Goal: Task Accomplishment & Management: Manage account settings

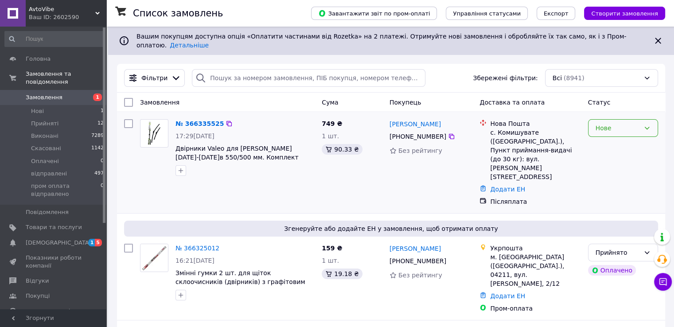
click at [626, 125] on div "Нове" at bounding box center [617, 128] width 44 height 10
click at [619, 139] on li "Прийнято" at bounding box center [622, 140] width 69 height 16
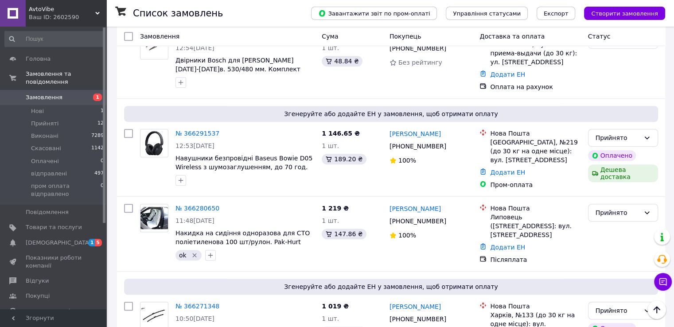
scroll to position [549, 0]
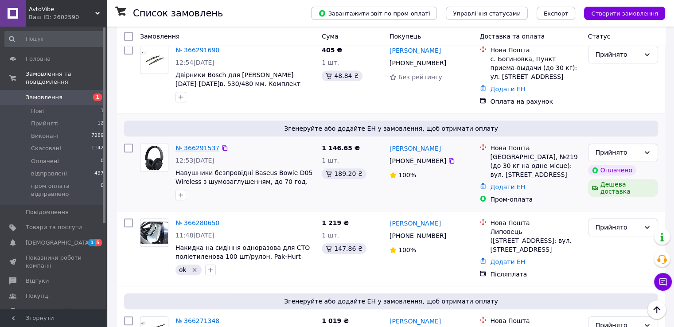
click at [188, 144] on link "№ 366291537" at bounding box center [197, 147] width 44 height 7
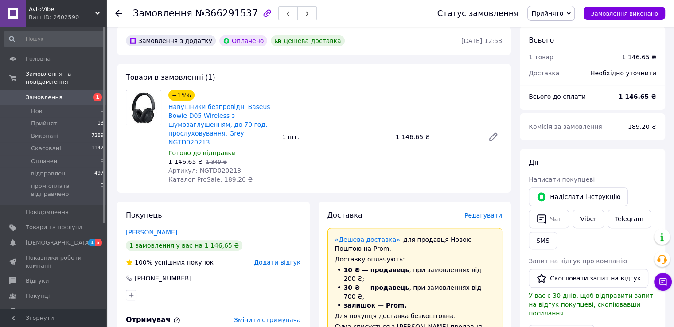
scroll to position [248, 0]
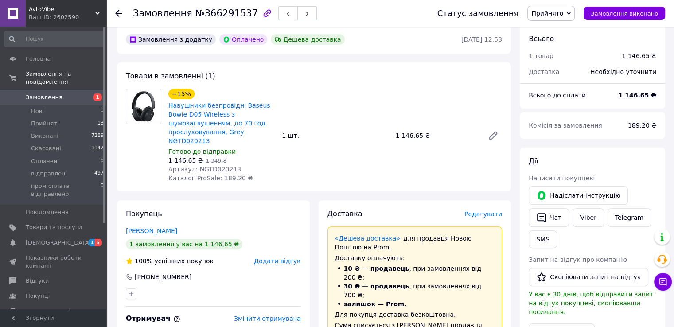
click at [213, 166] on span "Артикул: NGTD020213" at bounding box center [204, 169] width 73 height 7
copy span "NGTD020213"
click at [388, 160] on div "−15% Навушники безпровідні Baseus Bowie D05 Wireless з шумозаглушенням, до 70 г…" at bounding box center [335, 135] width 341 height 97
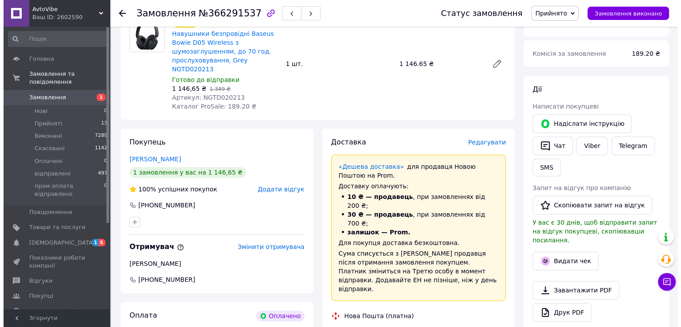
scroll to position [319, 0]
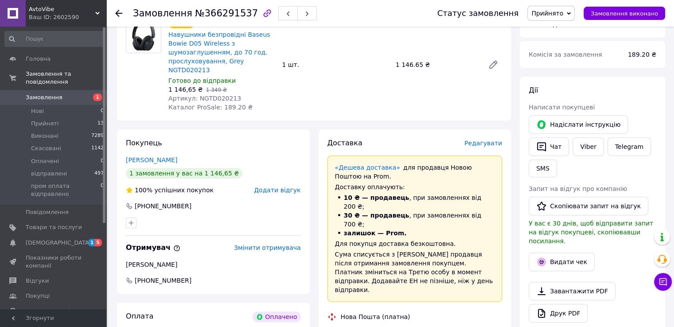
click at [480, 140] on span "Редагувати" at bounding box center [483, 143] width 38 height 7
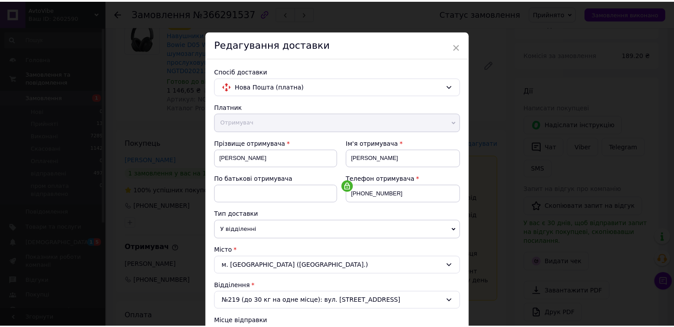
scroll to position [259, 0]
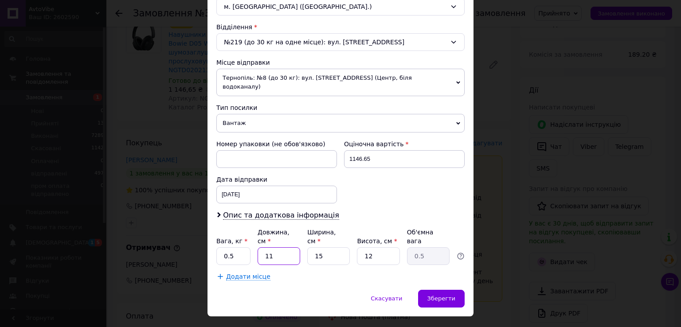
click at [278, 247] on input "11" at bounding box center [278, 256] width 43 height 18
click at [315, 272] on div "Додати місце" at bounding box center [340, 276] width 248 height 9
click at [392, 290] on div "Скасувати" at bounding box center [386, 299] width 50 height 18
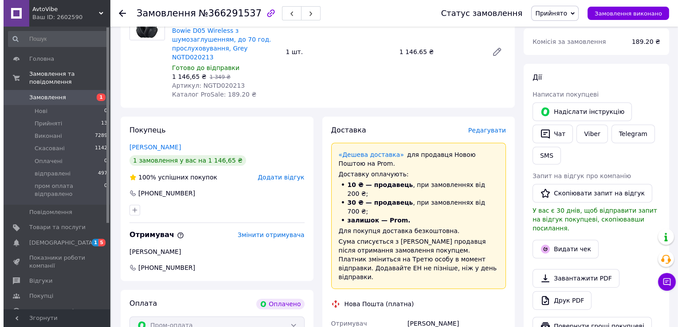
scroll to position [346, 0]
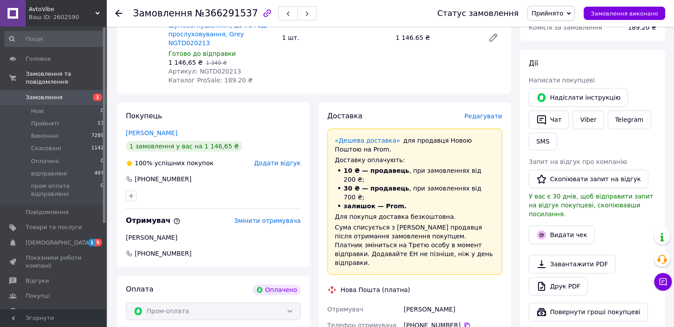
click at [480, 113] on span "Редагувати" at bounding box center [483, 116] width 38 height 7
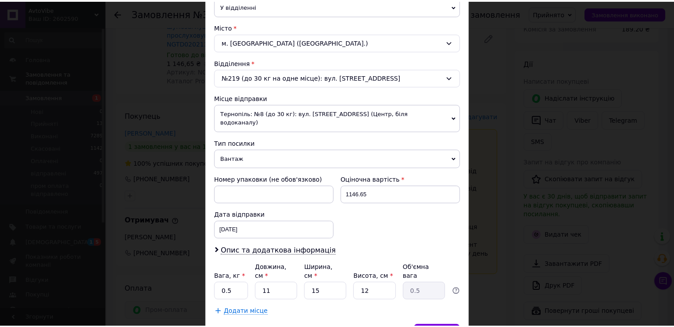
scroll to position [228, 0]
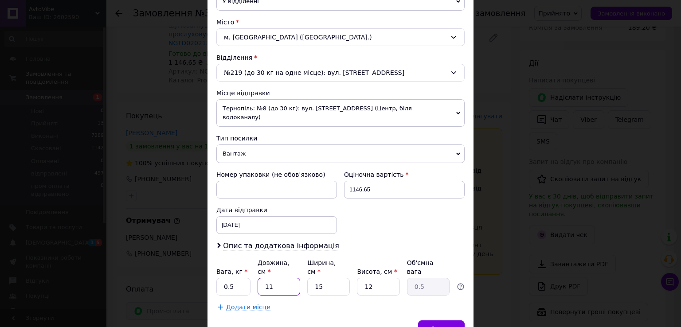
click at [285, 278] on input "11" at bounding box center [278, 287] width 43 height 18
type input "2"
type input "0.1"
type input "20"
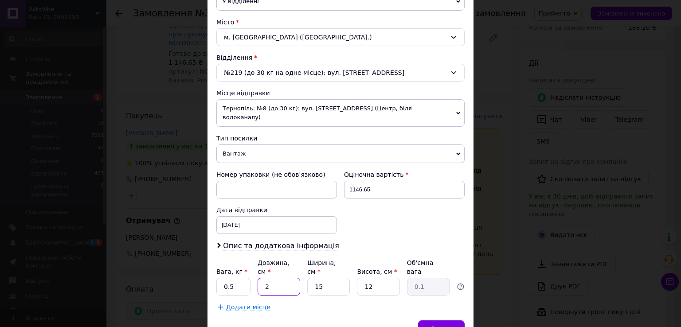
type input "0.9"
type input "20"
type input "2"
type input "0.12"
type input "20"
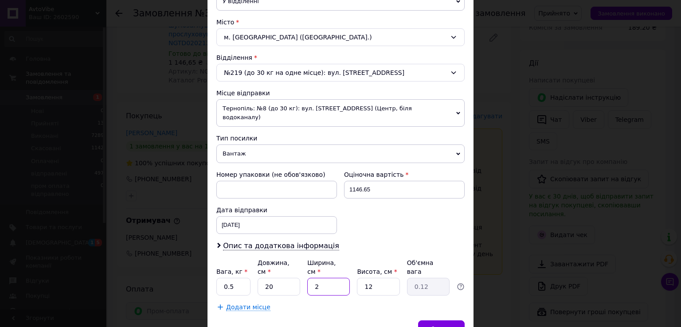
type input "1.2"
type input "20"
click at [233, 278] on input "0.5" at bounding box center [233, 287] width 34 height 18
type input "1"
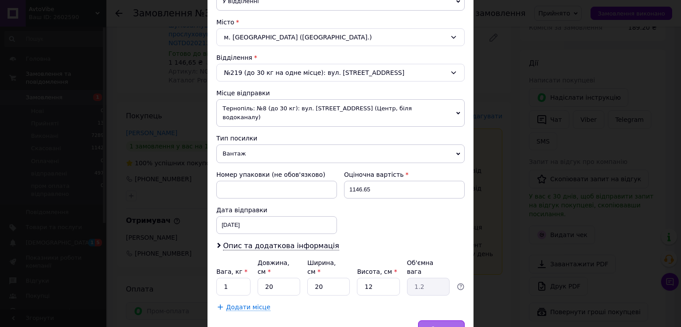
click at [443, 326] on span "Зберегти" at bounding box center [441, 329] width 28 height 7
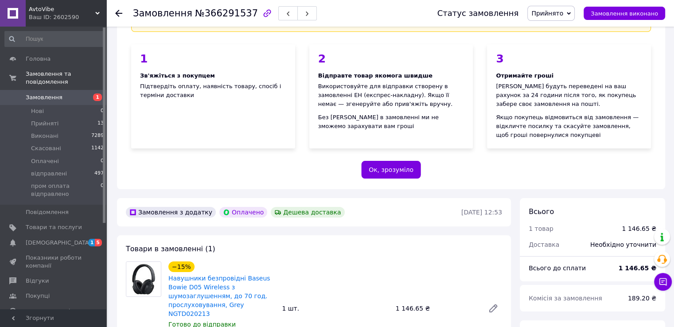
scroll to position [0, 0]
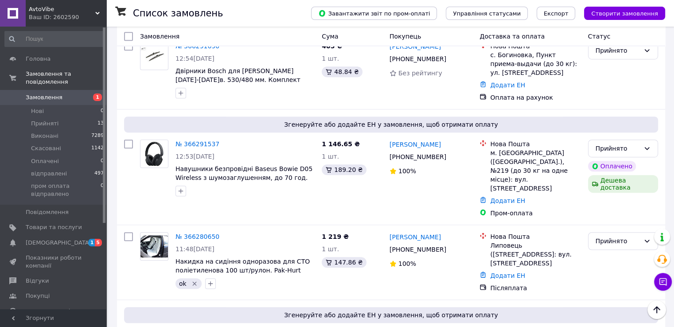
scroll to position [557, 0]
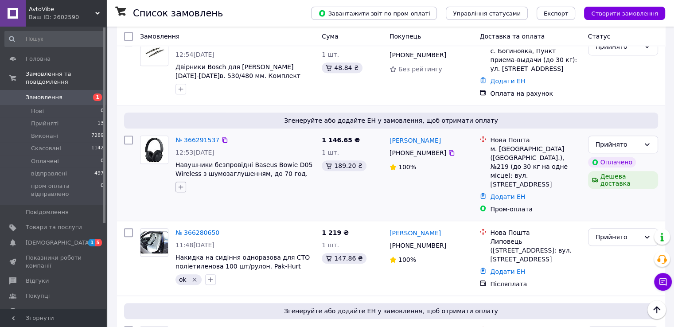
click at [182, 183] on icon "button" at bounding box center [180, 186] width 7 height 7
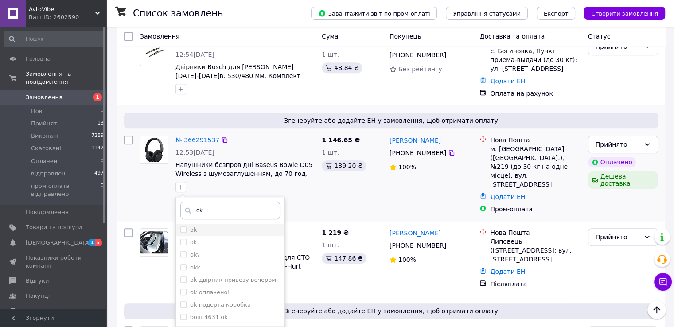
type input "ok"
click at [185, 226] on input "ok" at bounding box center [183, 229] width 6 height 6
checkbox input "true"
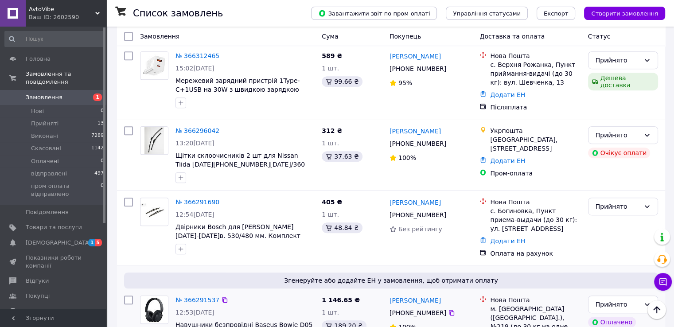
scroll to position [393, 0]
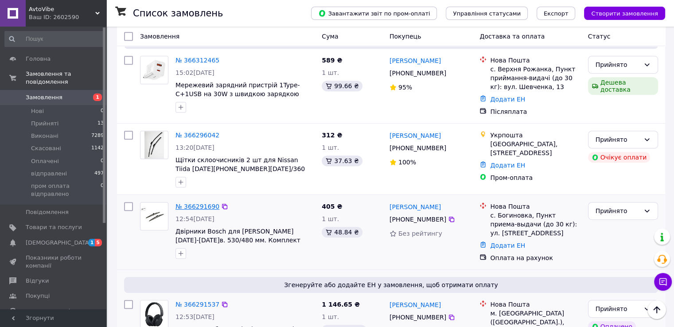
click at [191, 203] on link "№ 366291690" at bounding box center [197, 206] width 44 height 7
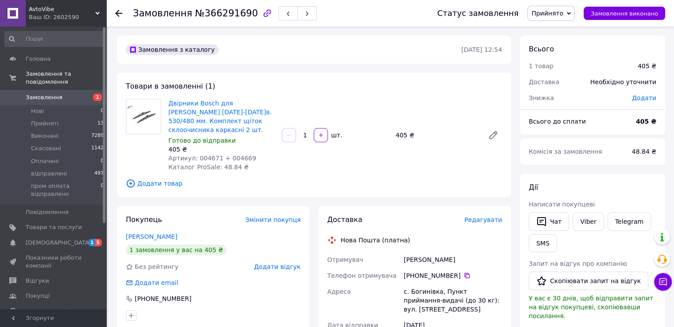
click at [208, 155] on span "Артикул: 004671 + 004669" at bounding box center [212, 158] width 88 height 7
copy span "004671"
click at [235, 155] on span "Артикул: 004671 + 004669" at bounding box center [212, 158] width 88 height 7
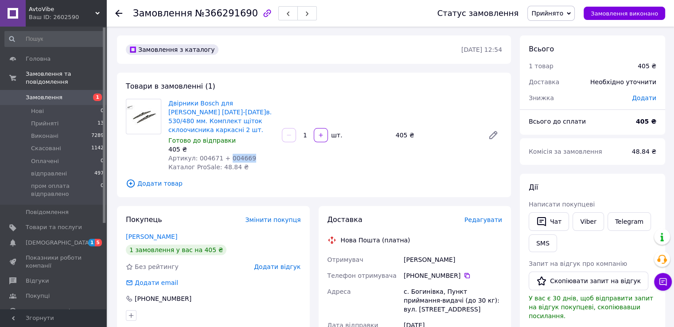
click at [235, 155] on span "Артикул: 004671 + 004669" at bounding box center [212, 158] width 88 height 7
copy span "004669"
drag, startPoint x: 195, startPoint y: 149, endPoint x: 249, endPoint y: 151, distance: 54.1
click at [249, 154] on div "Артикул: 004671 + 004669" at bounding box center [221, 158] width 106 height 9
copy span "004671 + 004669"
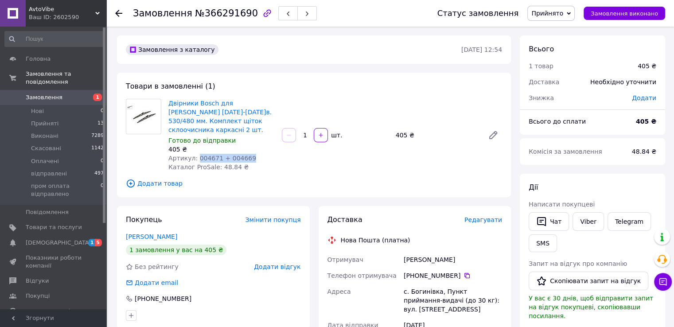
click at [39, 93] on span "Замовлення" at bounding box center [44, 97] width 37 height 8
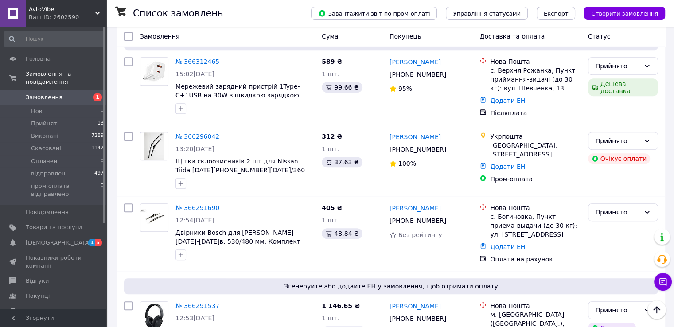
scroll to position [385, 0]
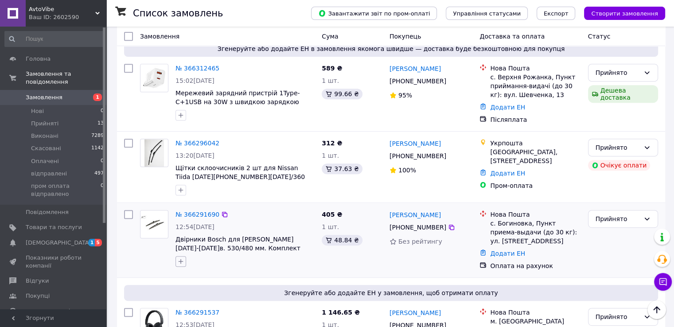
click at [179, 258] on icon "button" at bounding box center [180, 261] width 7 height 7
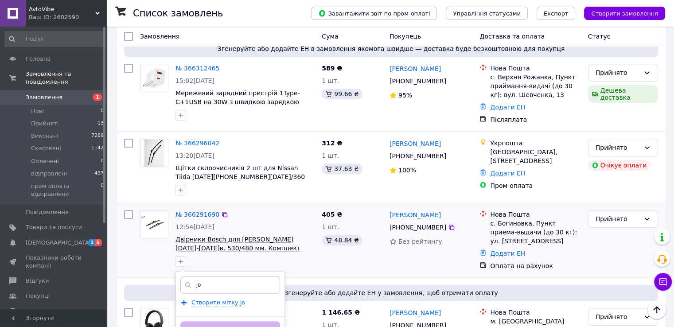
type input "j"
type input "ok"
click at [185, 301] on input "ok" at bounding box center [183, 304] width 6 height 6
checkbox input "true"
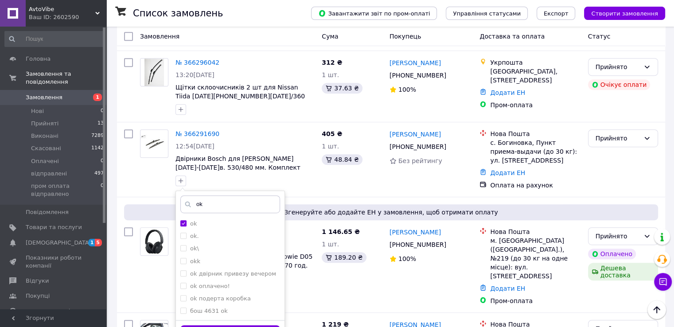
scroll to position [470, 0]
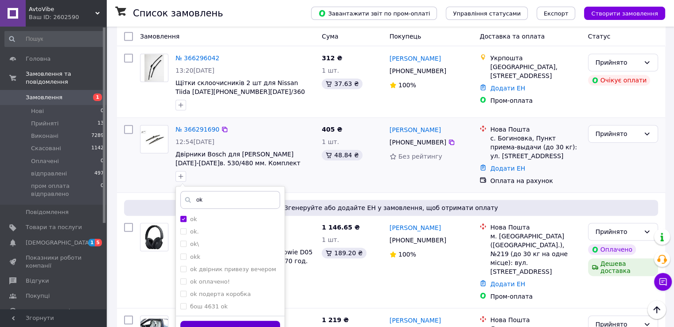
click at [225, 321] on button "Додати мітку" at bounding box center [230, 329] width 100 height 17
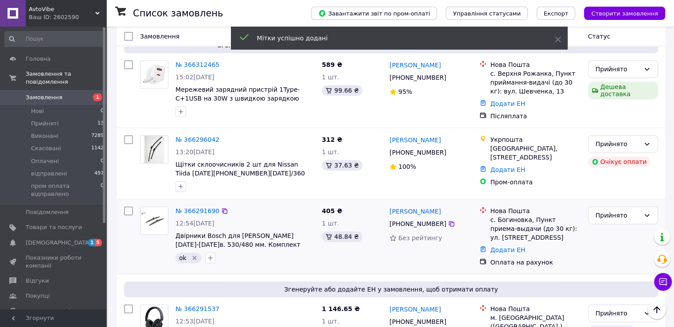
scroll to position [384, 0]
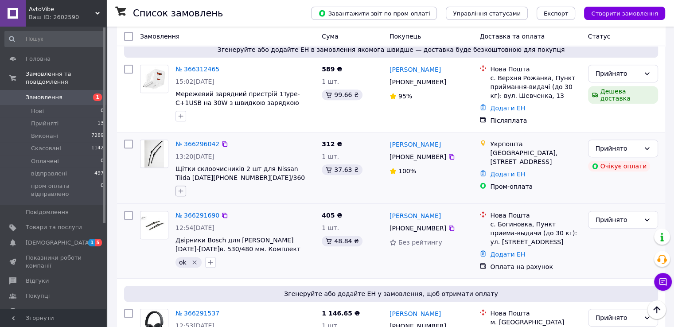
click at [183, 187] on icon "button" at bounding box center [180, 190] width 7 height 7
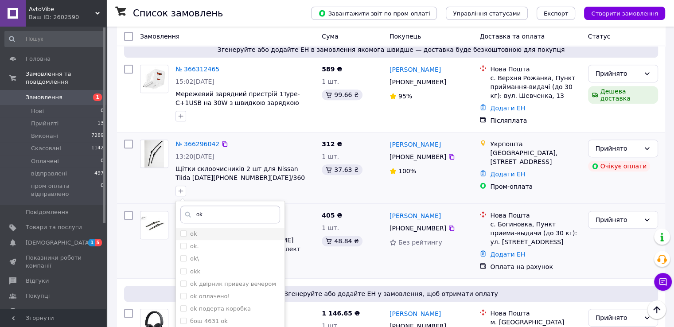
type input "ok"
click at [185, 230] on input "ok" at bounding box center [183, 233] width 6 height 6
checkbox input "true"
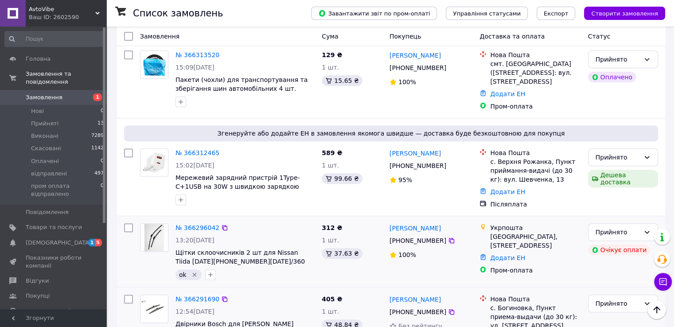
scroll to position [307, 0]
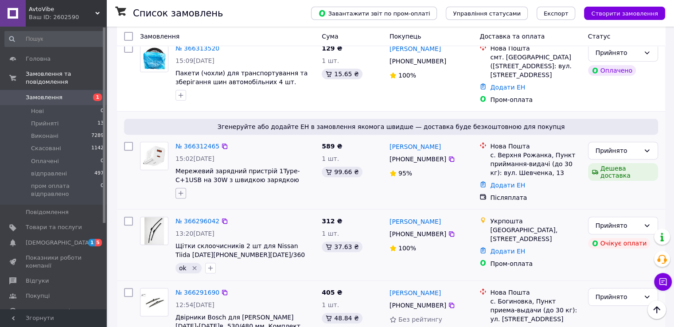
click at [181, 191] on icon "button" at bounding box center [181, 193] width 5 height 5
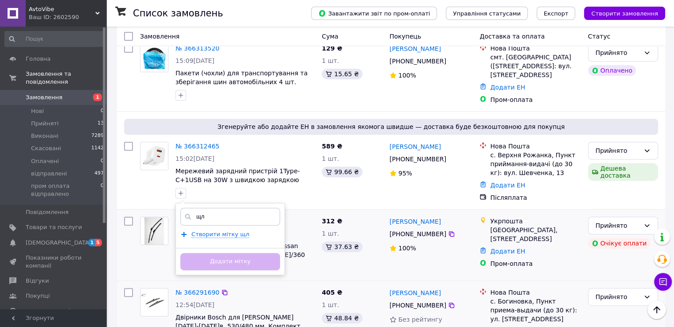
type input "щ"
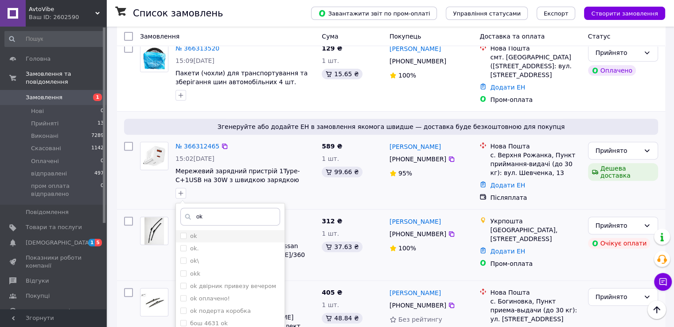
type input "ok"
click at [184, 233] on input "ok" at bounding box center [183, 236] width 6 height 6
checkbox input "true"
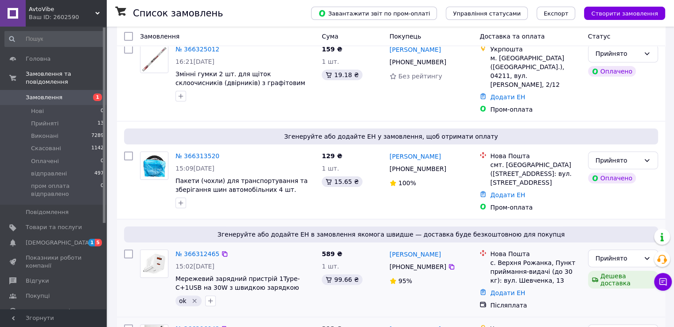
scroll to position [210, 0]
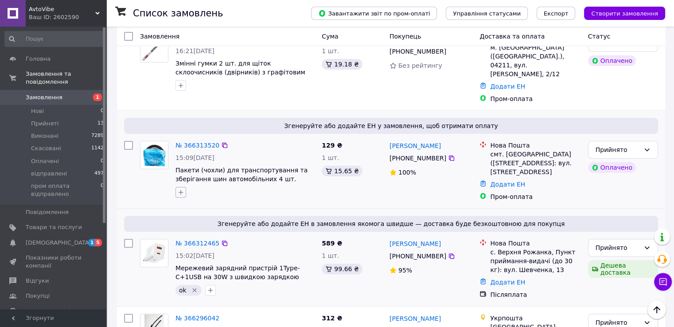
click at [179, 189] on icon "button" at bounding box center [180, 192] width 7 height 7
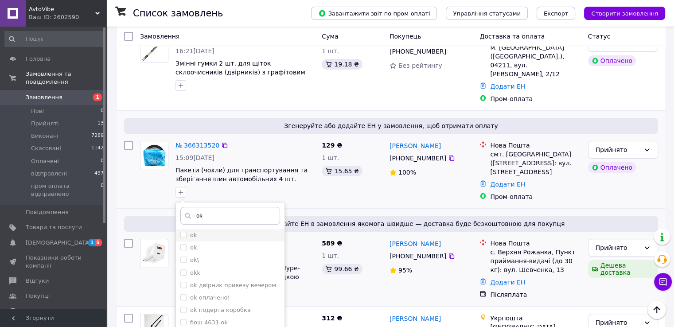
type input "ok"
click at [182, 232] on input "ok" at bounding box center [183, 235] width 6 height 6
checkbox input "true"
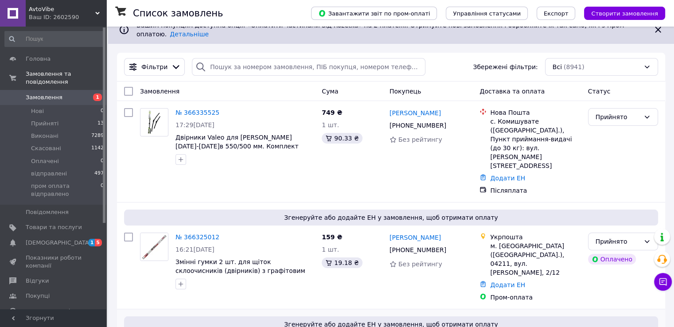
scroll to position [0, 0]
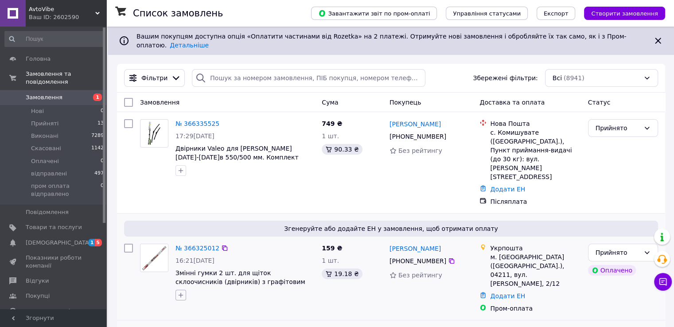
click at [183, 293] on icon "button" at bounding box center [181, 295] width 5 height 5
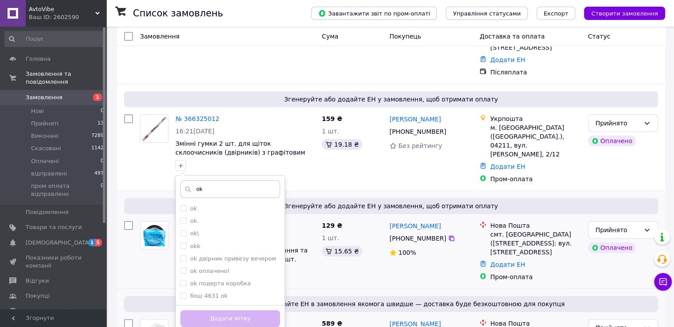
scroll to position [148, 0]
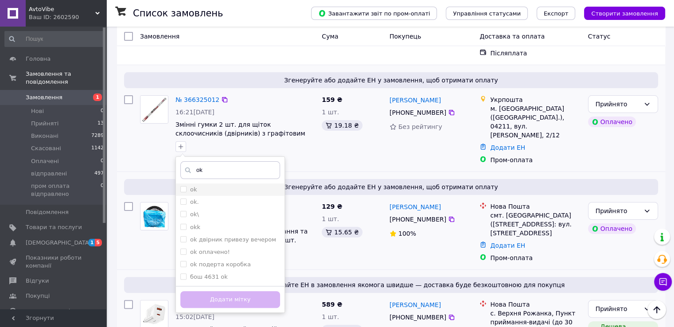
type input "ok"
click at [184, 186] on input "ok" at bounding box center [183, 189] width 6 height 6
checkbox input "true"
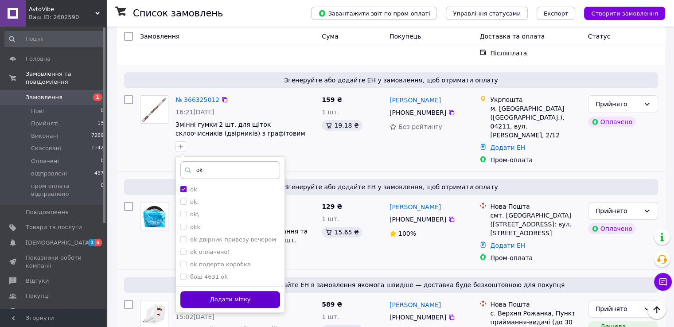
click at [239, 291] on button "Додати мітку" at bounding box center [230, 299] width 100 height 17
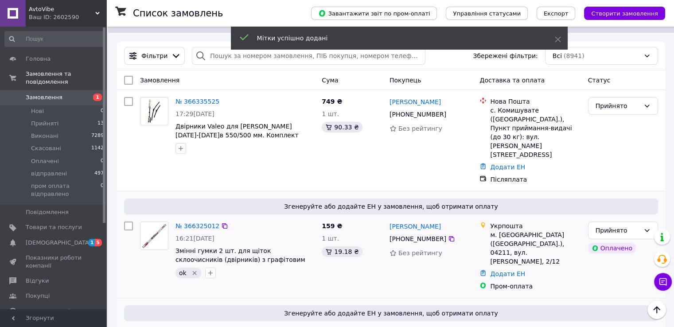
scroll to position [0, 0]
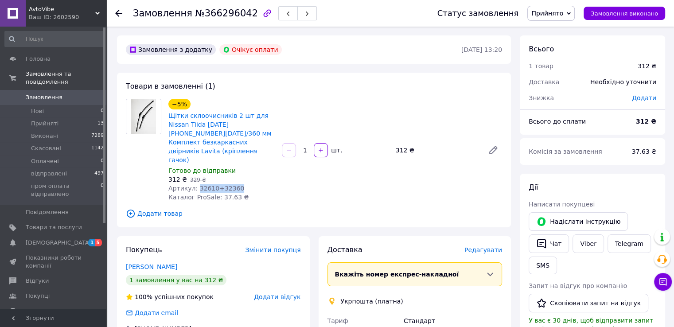
drag, startPoint x: 195, startPoint y: 171, endPoint x: 238, endPoint y: 171, distance: 43.0
click at [238, 184] on div "Артикул: 32610+32360" at bounding box center [221, 188] width 106 height 9
copy span "32610+32360"
click at [303, 179] on div "−5% Щітки склоочисників 2 шт для Nissan Tiida 2007-2015 610/360 мм Комплект без…" at bounding box center [335, 150] width 341 height 106
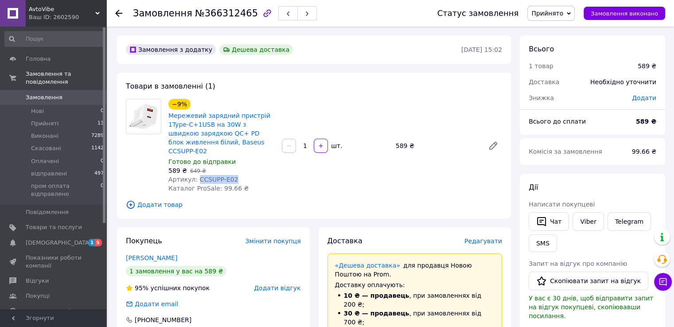
drag, startPoint x: 195, startPoint y: 170, endPoint x: 232, endPoint y: 171, distance: 37.2
click at [232, 175] on div "Артикул: CCSUPP-E02" at bounding box center [221, 179] width 106 height 9
copy span "CCSUPP-E02"
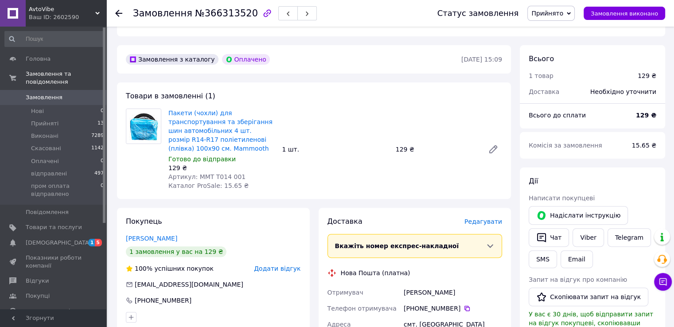
scroll to position [233, 0]
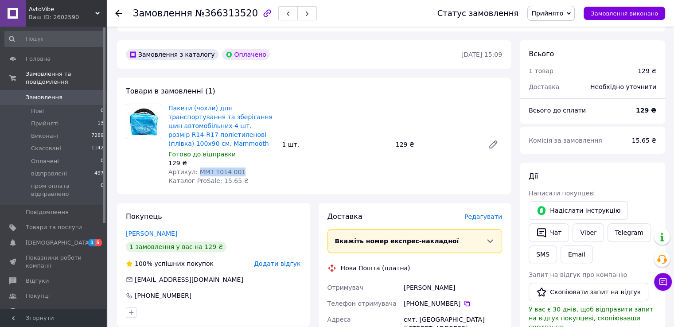
drag, startPoint x: 237, startPoint y: 158, endPoint x: 197, endPoint y: 167, distance: 41.6
click at [197, 167] on div "Пакети (чохли) для транспортування та зберігання шин автомобільних 4 шт. розмір…" at bounding box center [221, 144] width 113 height 85
copy span "MMT T014 001"
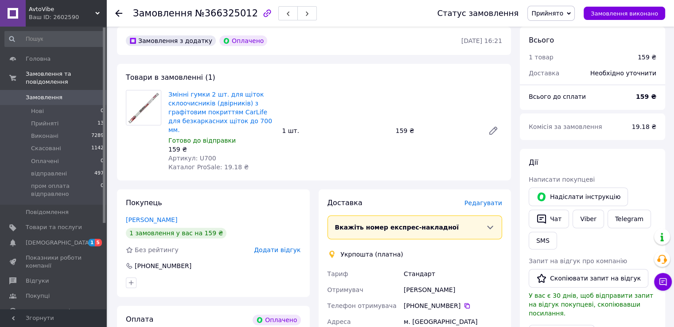
scroll to position [236, 0]
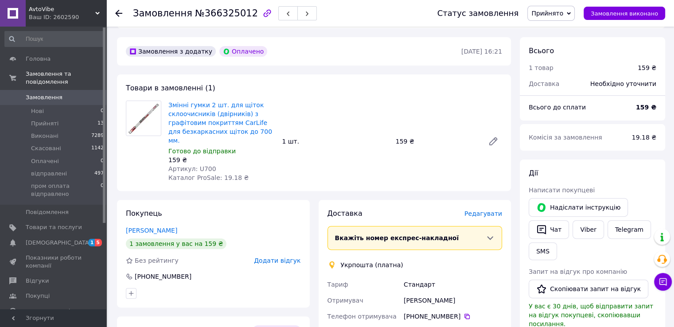
click at [200, 165] on span "Артикул: U700" at bounding box center [192, 168] width 48 height 7
copy span "U700"
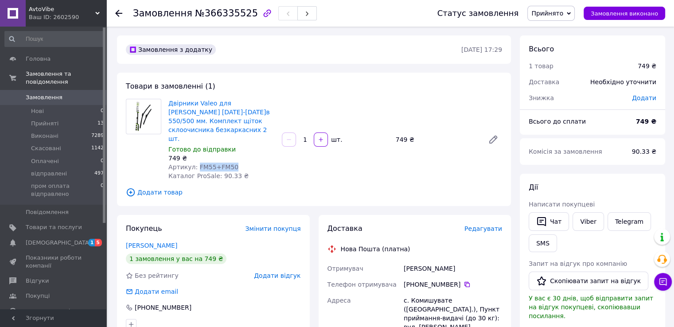
drag, startPoint x: 195, startPoint y: 158, endPoint x: 232, endPoint y: 160, distance: 37.7
click at [232, 163] on div "Артикул: FM55+FM50" at bounding box center [221, 167] width 106 height 9
copy span "FM55+FM50"
click at [315, 156] on div "Двірники Valeo для Dacia Logan 2004-2013 р.в 550/500 мм. Комплект щіток склоочи…" at bounding box center [335, 139] width 341 height 85
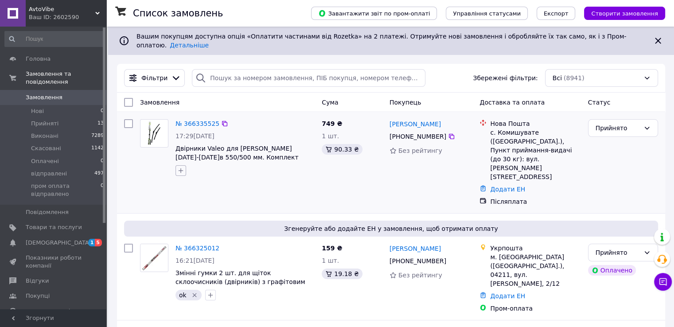
click at [181, 167] on icon "button" at bounding box center [180, 170] width 7 height 7
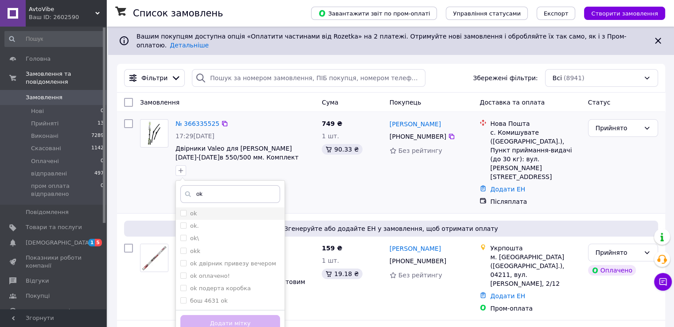
type input "ok"
click at [183, 210] on input "ok" at bounding box center [183, 213] width 6 height 6
checkbox input "true"
click at [239, 316] on button "Додати мітку" at bounding box center [230, 323] width 100 height 17
